Goal: Task Accomplishment & Management: Manage account settings

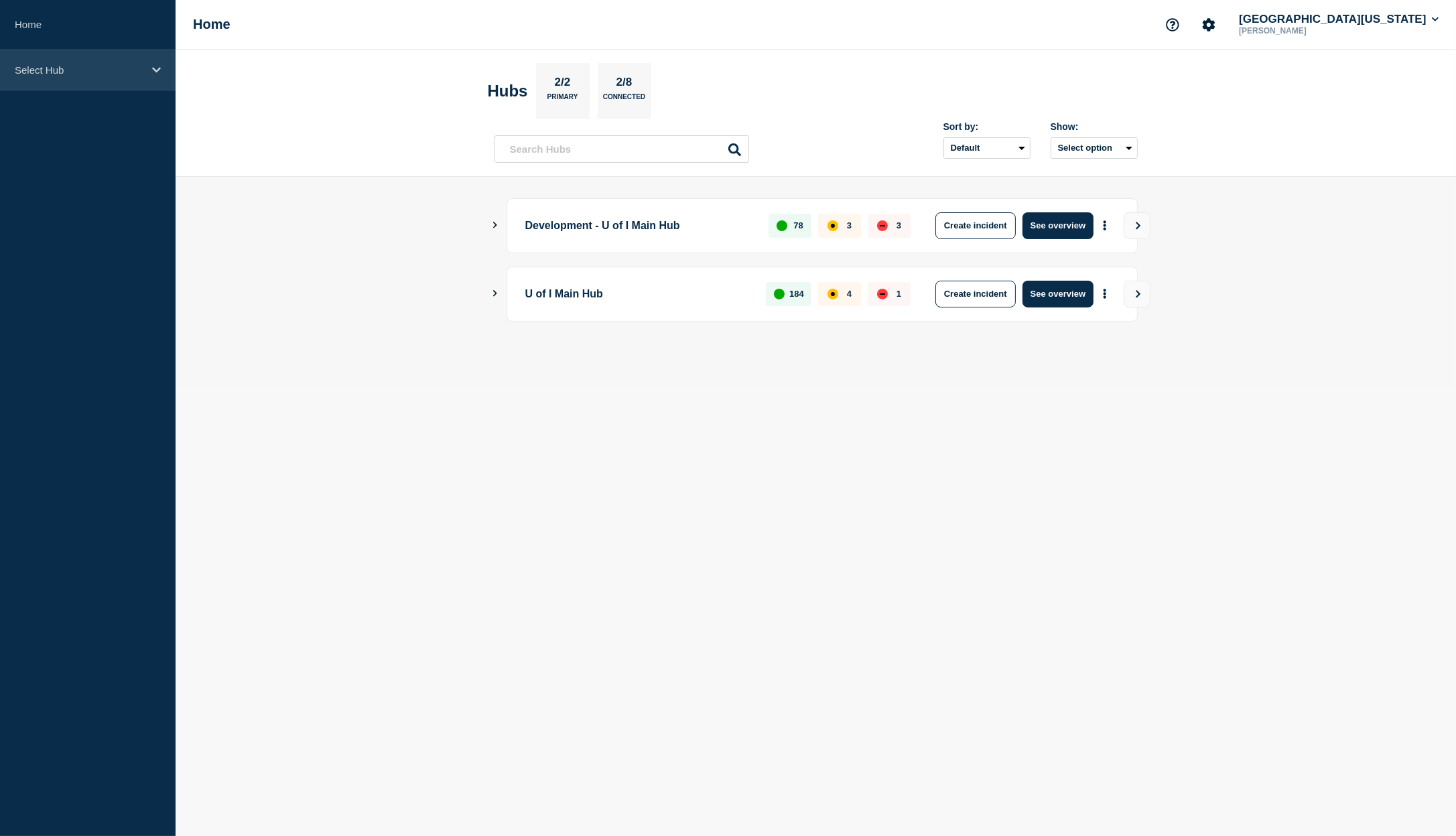
click at [158, 67] on icon at bounding box center [156, 69] width 8 height 10
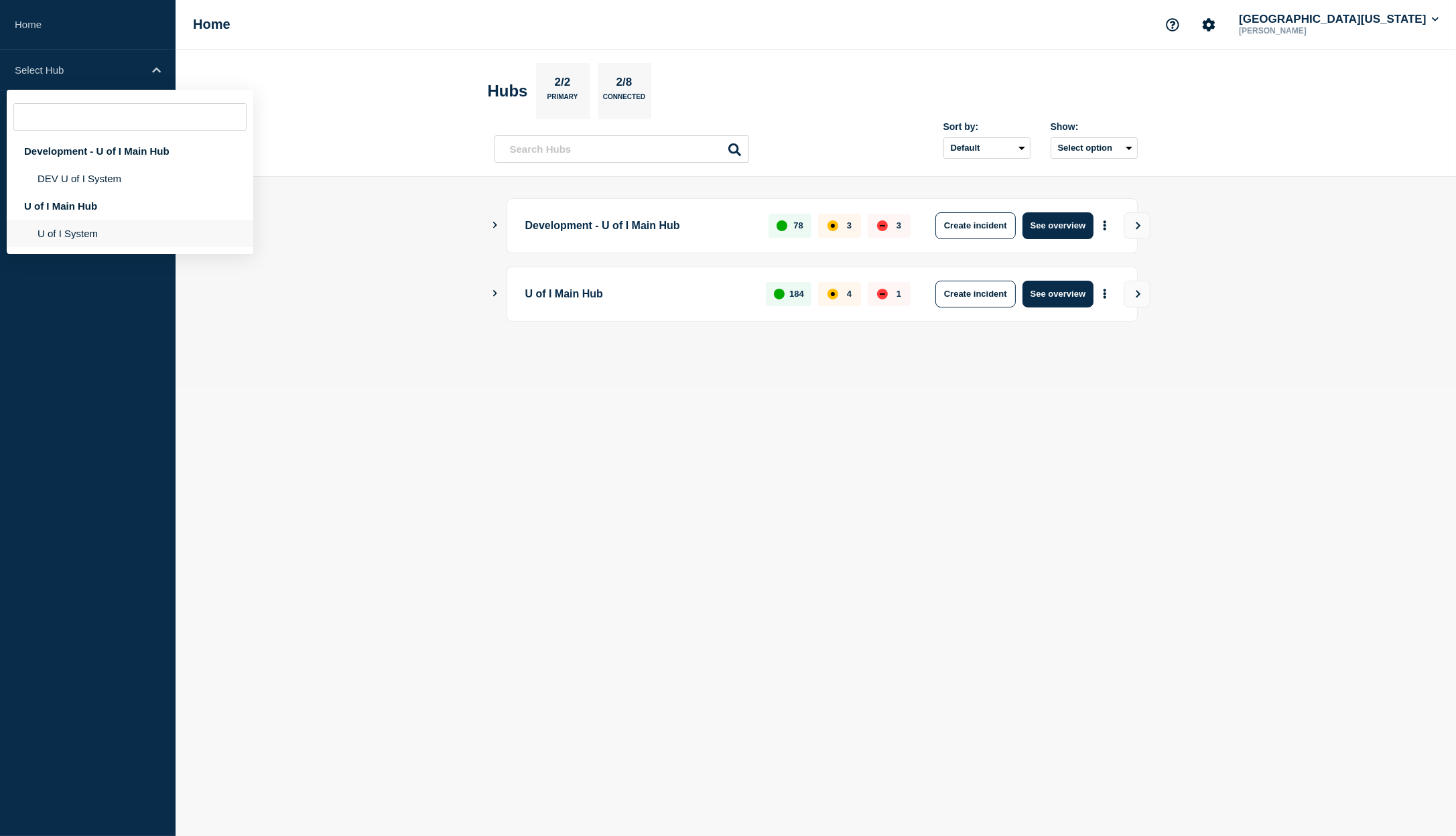
click at [82, 240] on li "U of I System" at bounding box center [129, 234] width 247 height 28
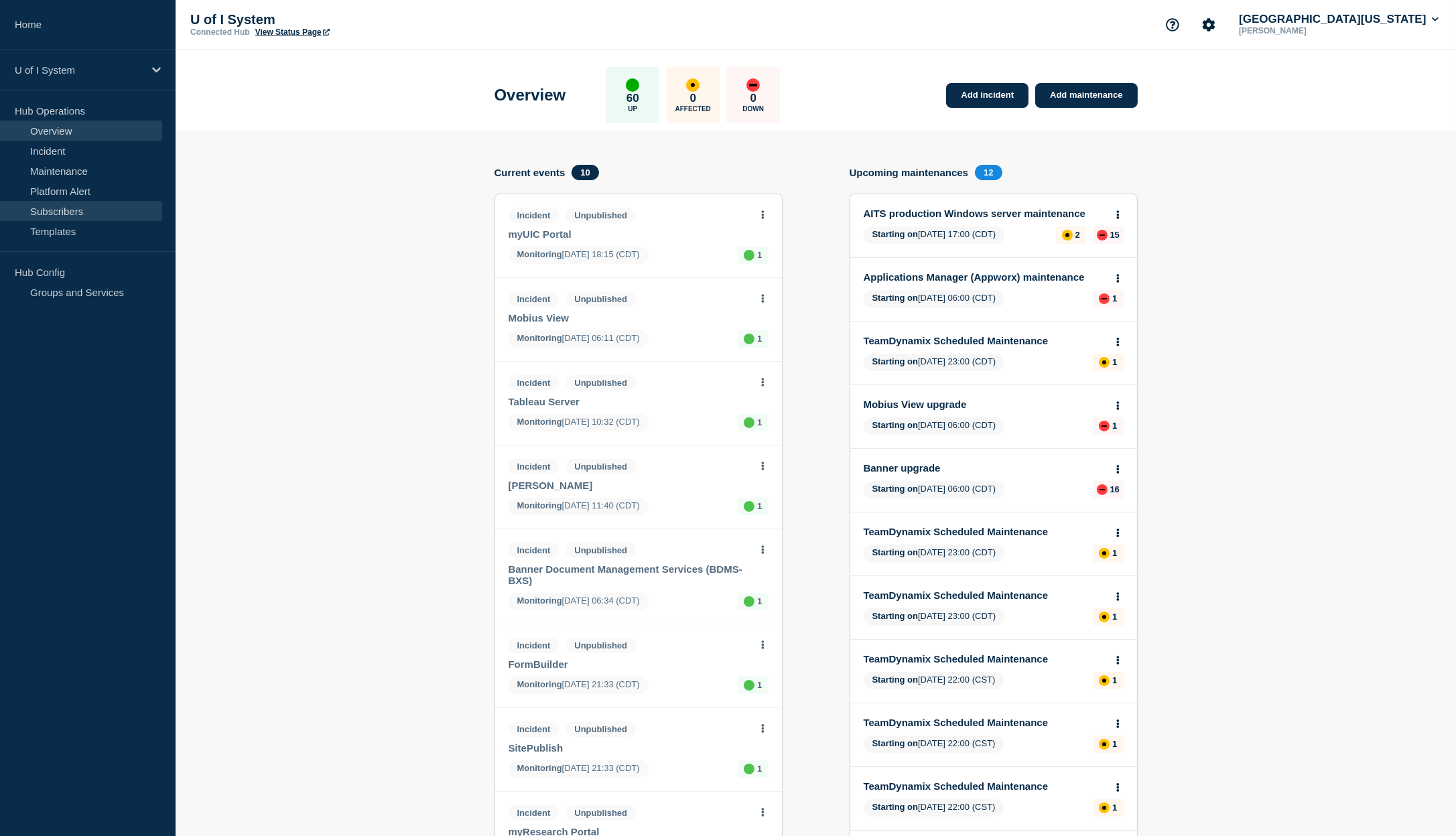
click at [73, 213] on link "Subscribers" at bounding box center [81, 212] width 162 height 20
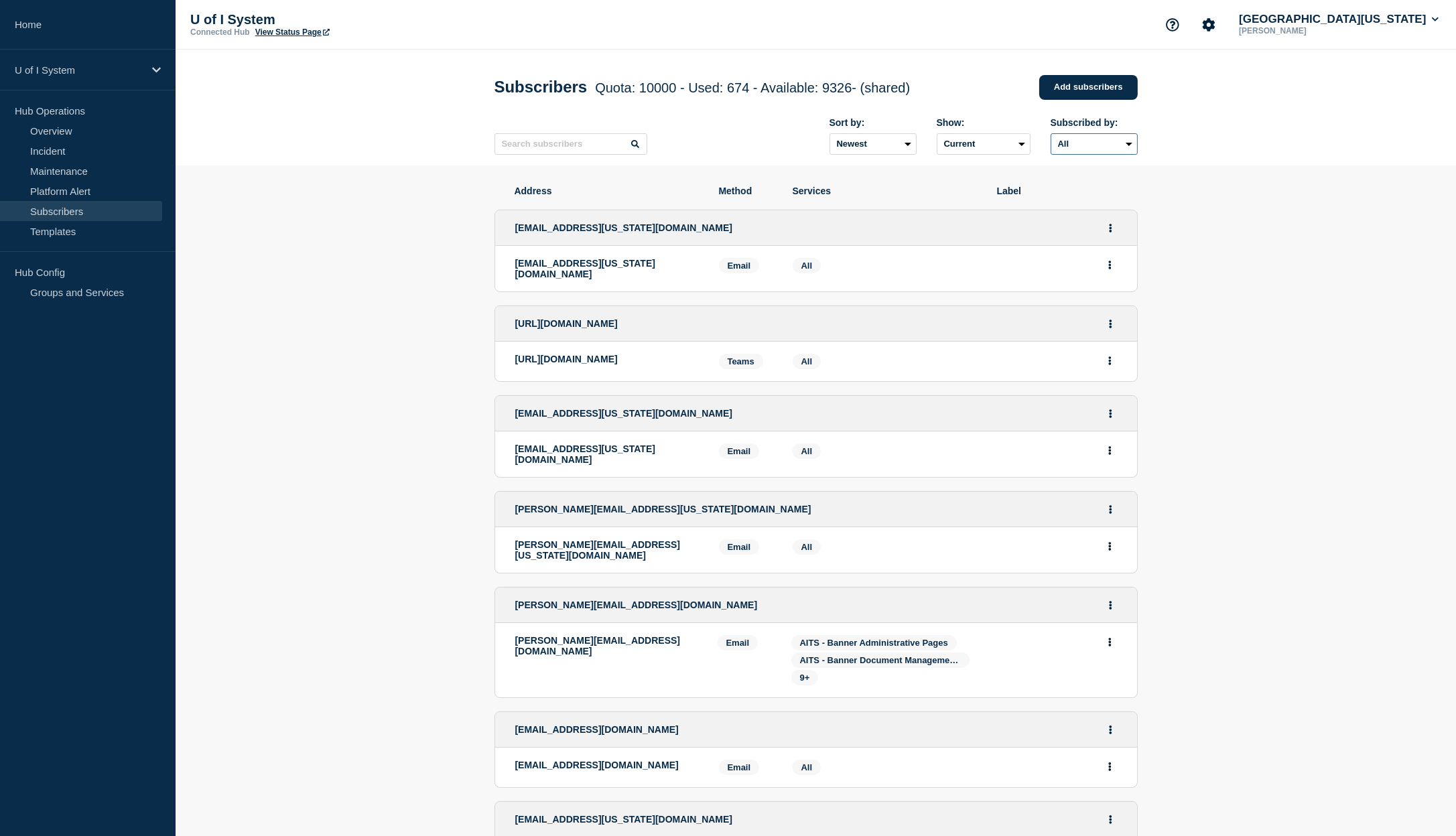
click at [1051, 133] on select "All Email SMS Teams" at bounding box center [1094, 143] width 87 height 21
select select "teams"
click option "Teams" at bounding box center [0, 0] width 0 height 0
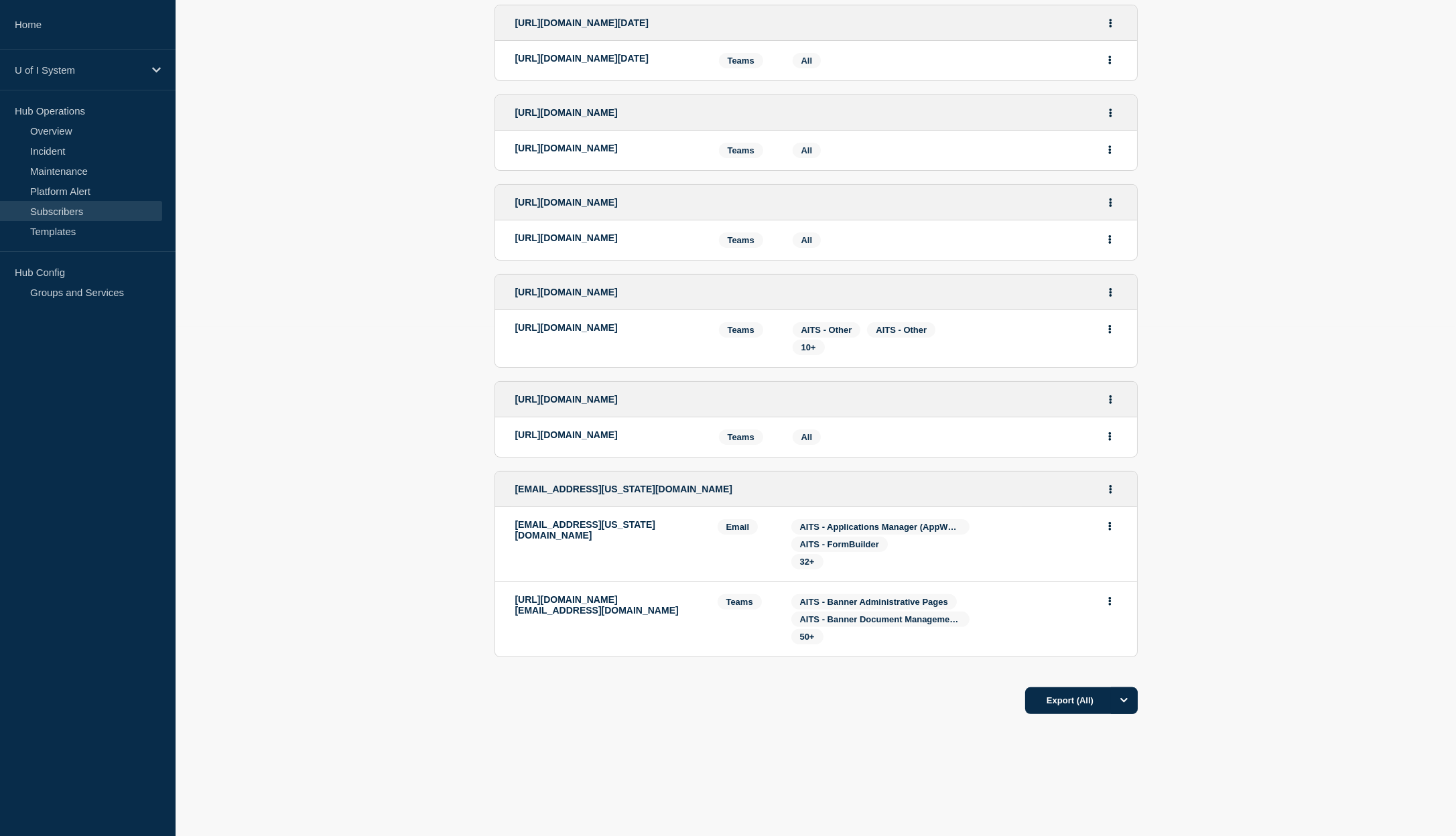
scroll to position [996, 0]
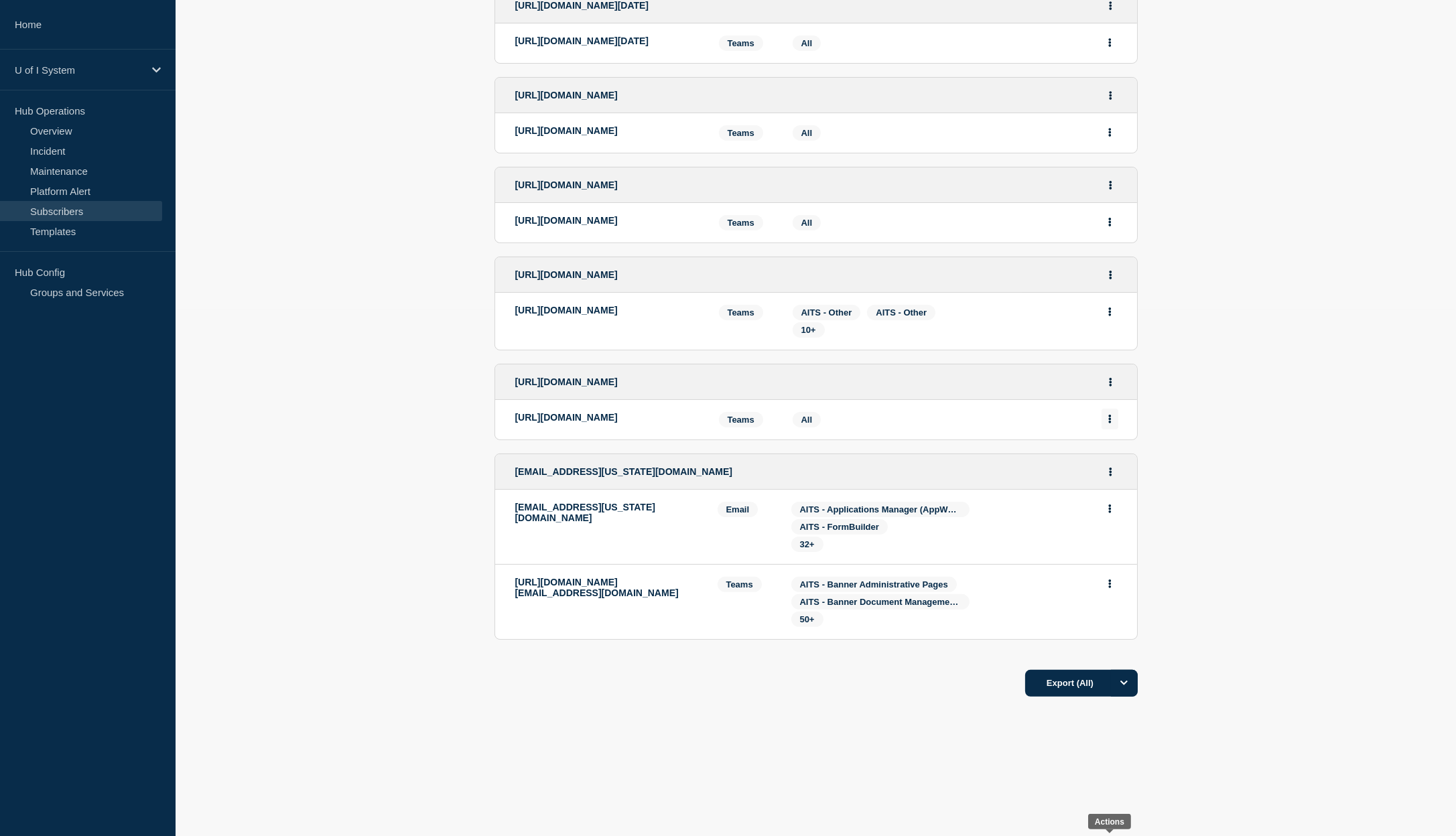
click at [1107, 409] on button "Actions" at bounding box center [1110, 419] width 17 height 20
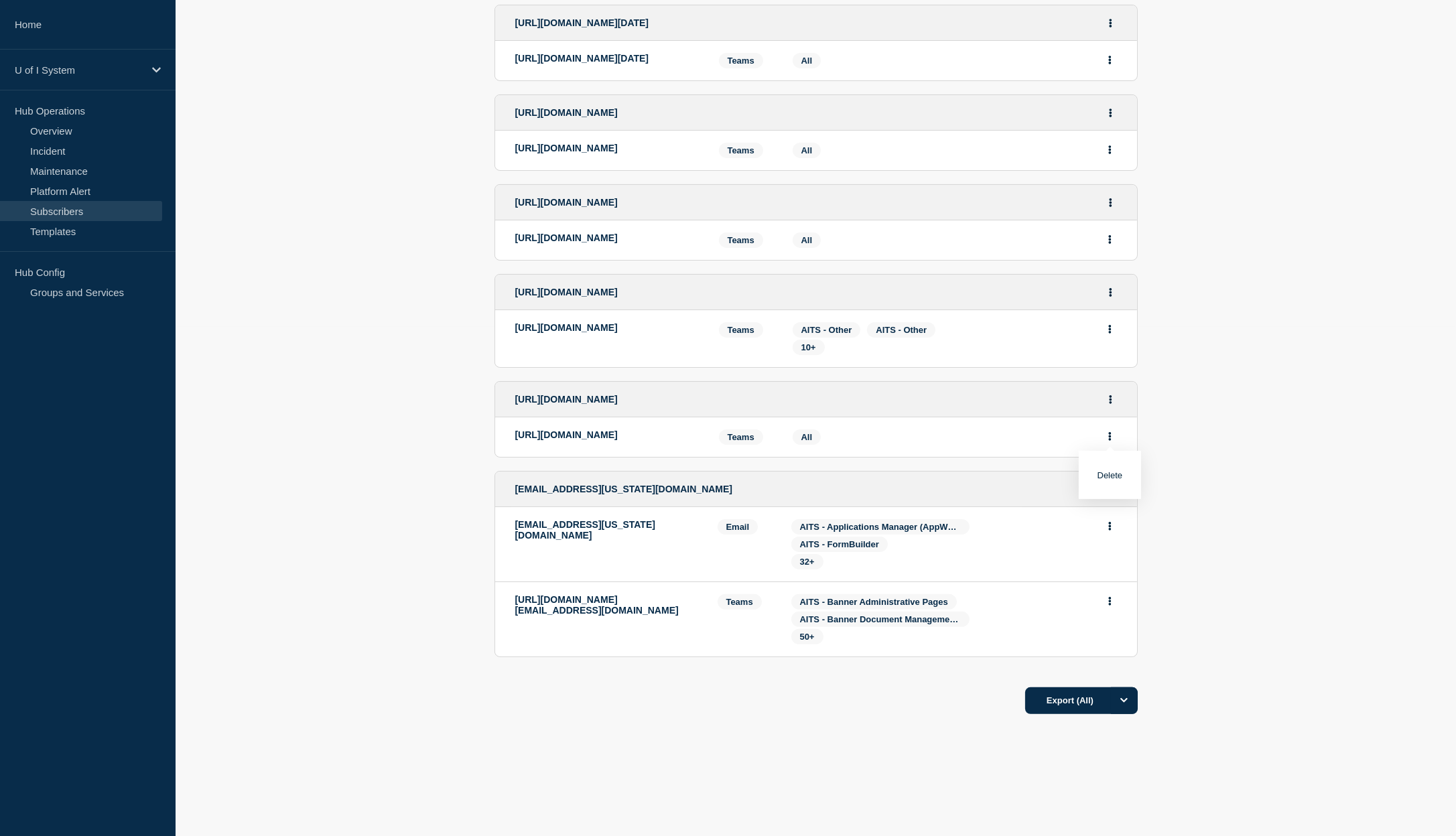
click at [1119, 470] on button "Delete" at bounding box center [1110, 475] width 26 height 10
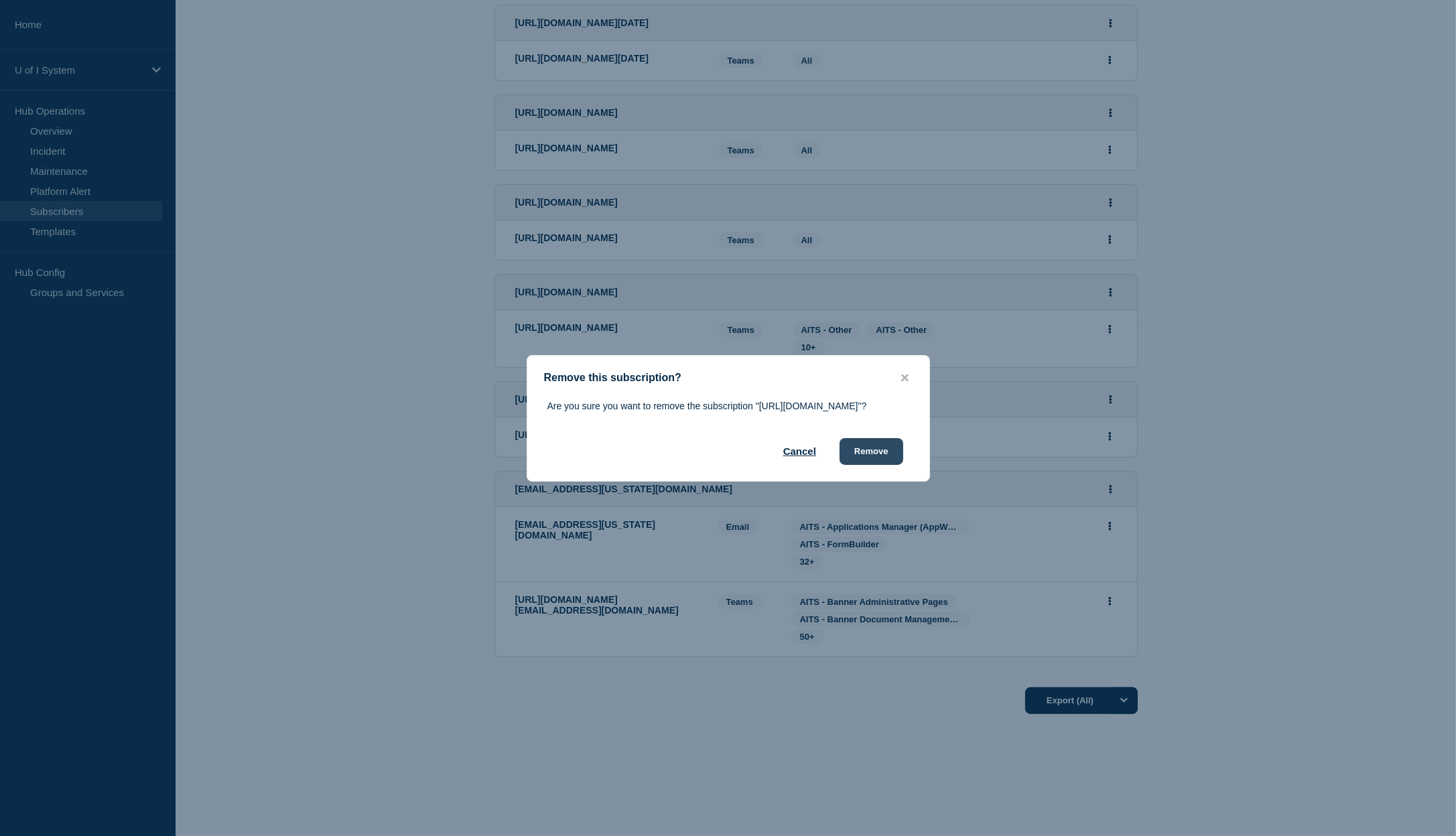
click at [871, 463] on button "Remove" at bounding box center [871, 452] width 64 height 27
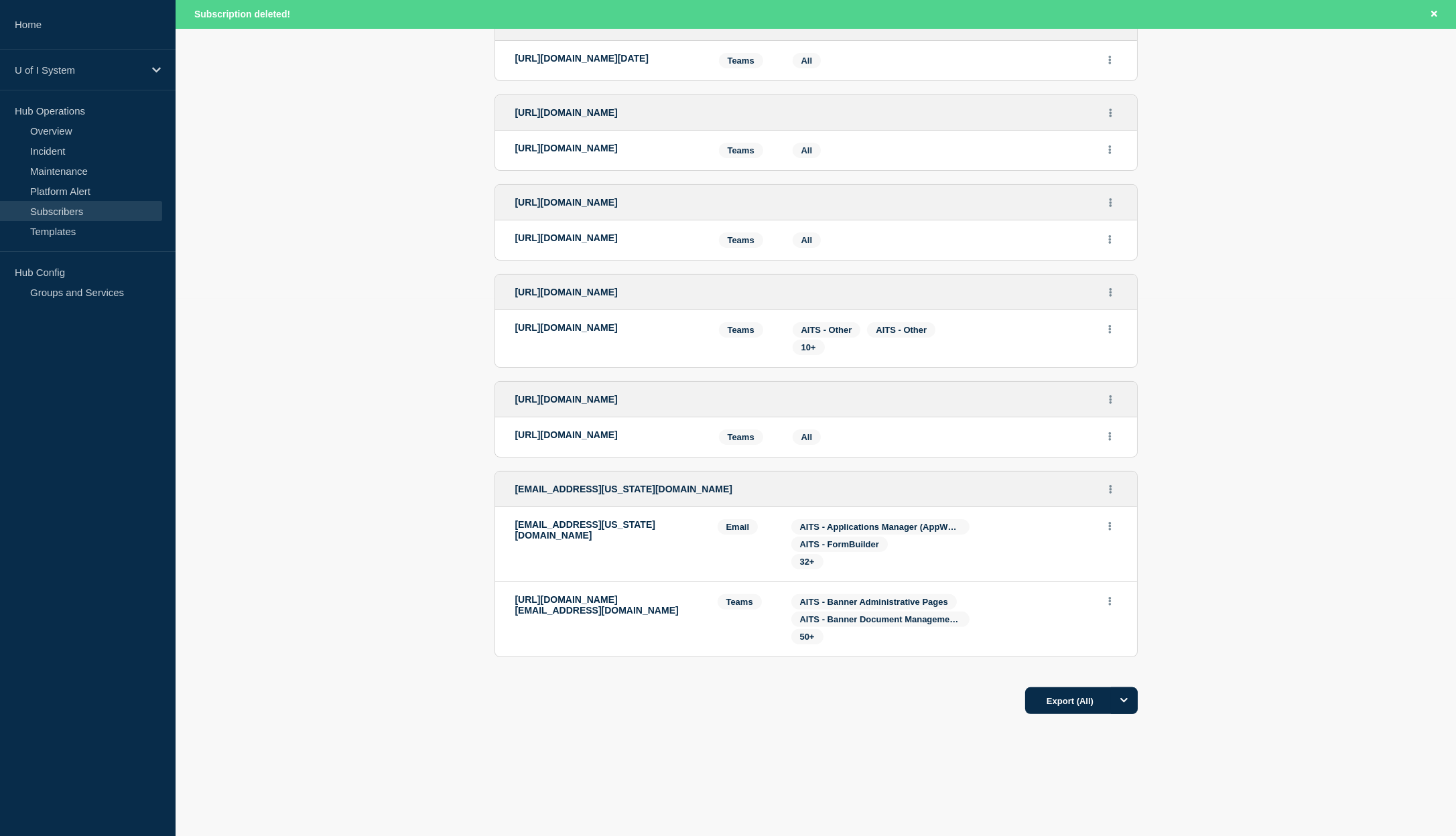
scroll to position [903, 0]
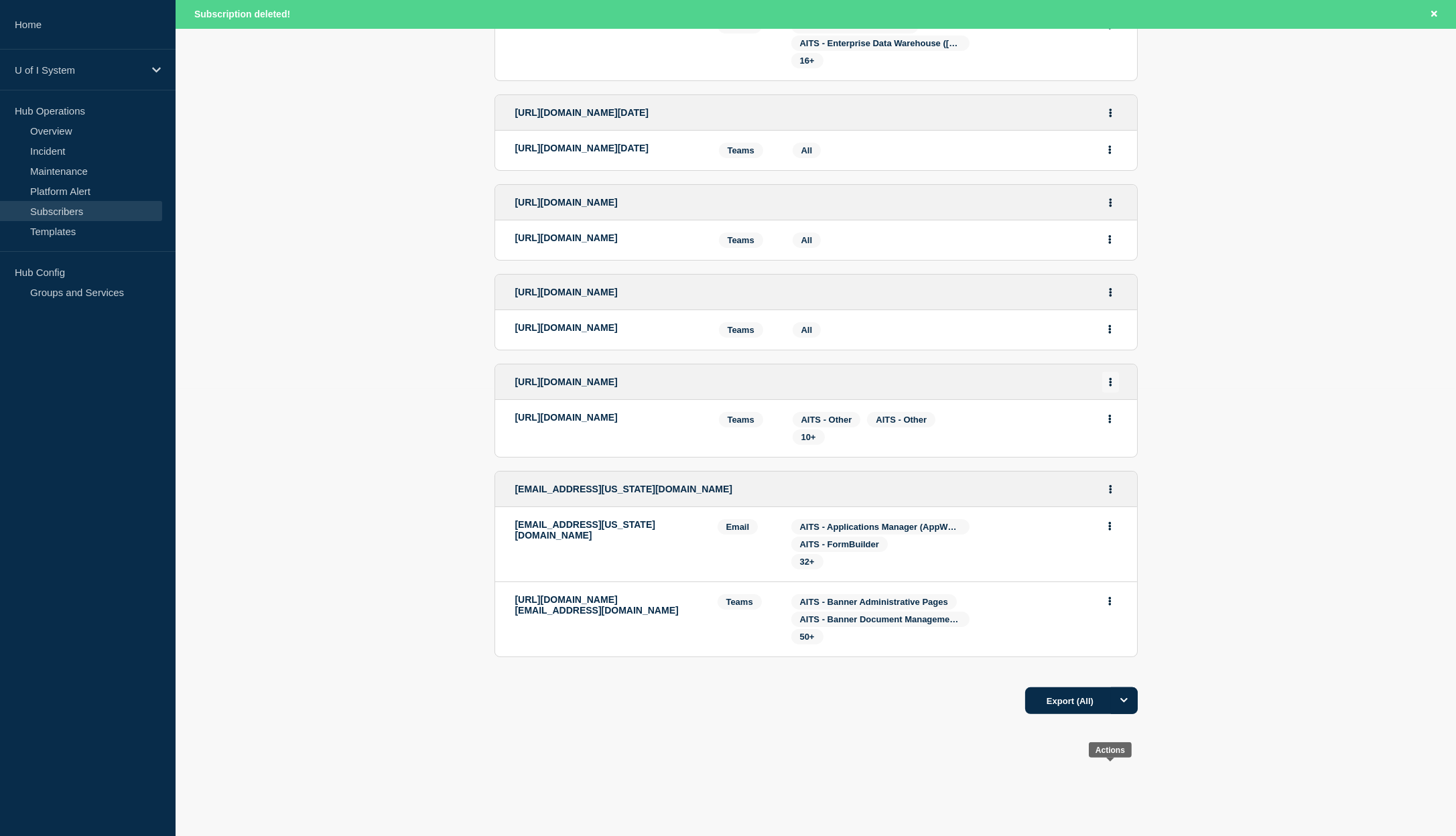
click at [1113, 372] on button "Actions" at bounding box center [1111, 382] width 17 height 20
click at [1109, 433] on button "Delete" at bounding box center [1111, 438] width 26 height 10
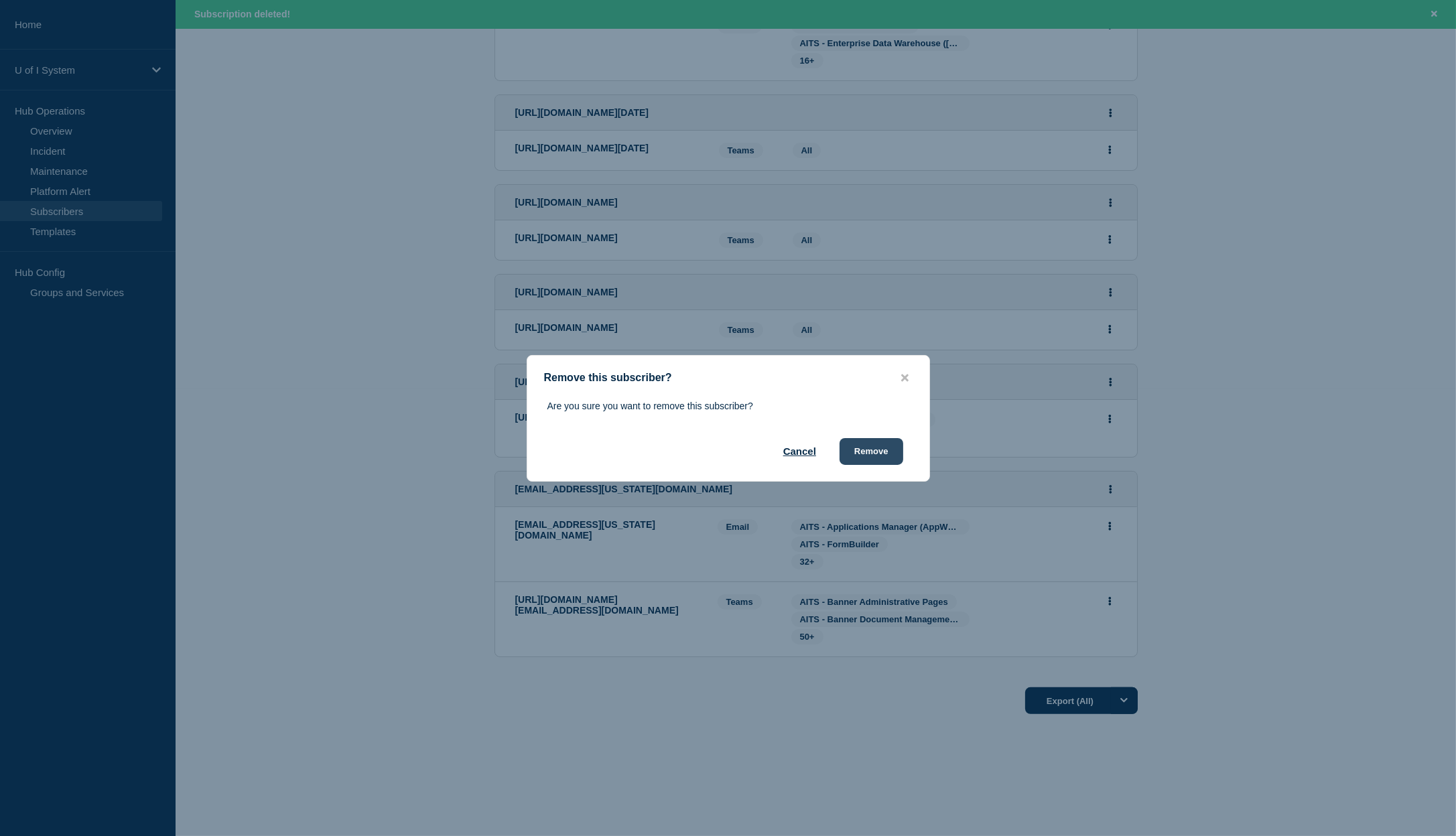
click at [881, 451] on button "Remove" at bounding box center [871, 452] width 64 height 27
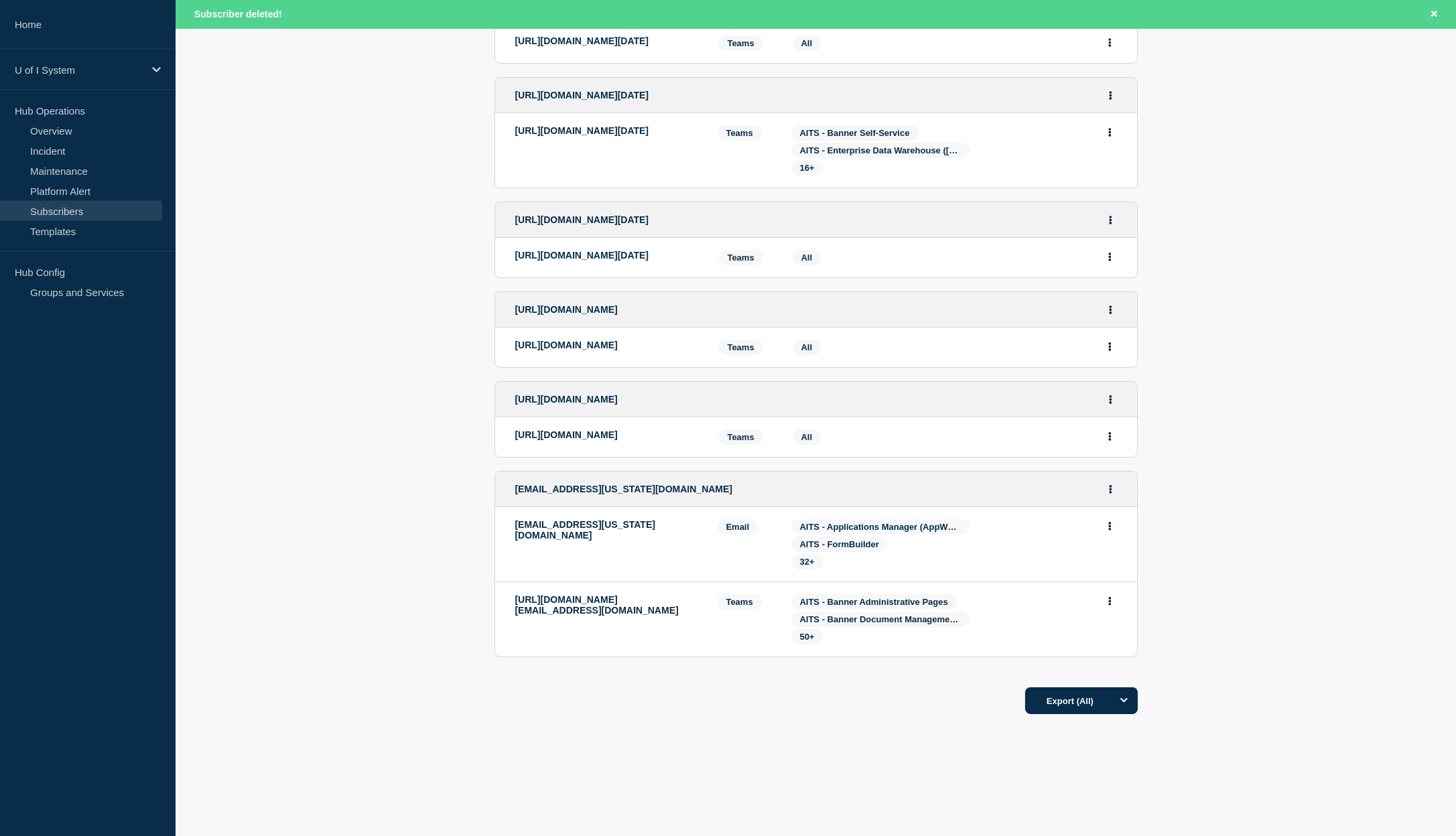
scroll to position [548, 0]
click at [1109, 405] on icon "Actions" at bounding box center [1111, 399] width 4 height 8
click at [1177, 570] on section "Address Method Services Label [URL][DOMAIN_NAME] [URL][DOMAIN_NAME] Teams Teams…" at bounding box center [815, 334] width 1281 height 963
